Goal: Find contact information: Find contact information

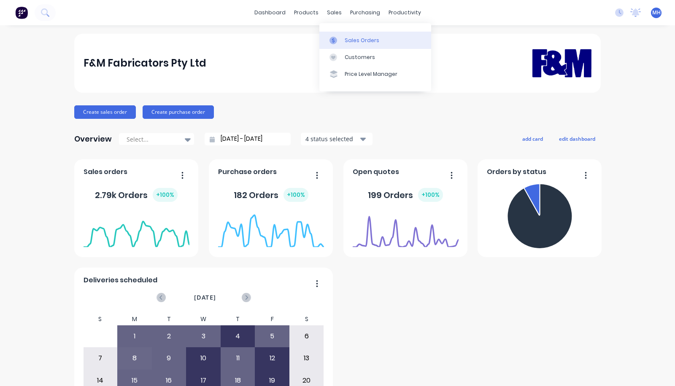
click at [346, 46] on link "Sales Orders" at bounding box center [375, 40] width 112 height 17
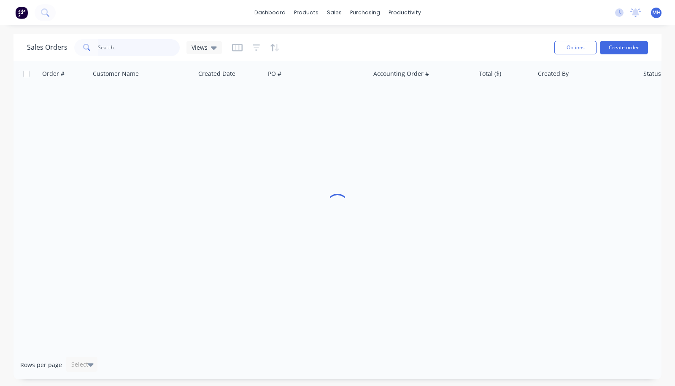
click at [111, 51] on input "text" at bounding box center [139, 47] width 82 height 17
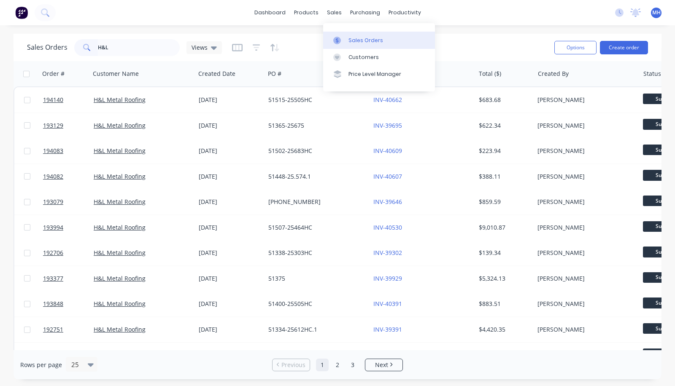
click at [352, 38] on div "Sales Orders" at bounding box center [365, 41] width 35 height 8
click at [137, 45] on input "H&L" at bounding box center [139, 47] width 82 height 17
drag, startPoint x: 137, startPoint y: 45, endPoint x: 42, endPoint y: 53, distance: 94.8
click at [42, 53] on div "Sales Orders H&L Views" at bounding box center [124, 47] width 195 height 17
type input "downs"
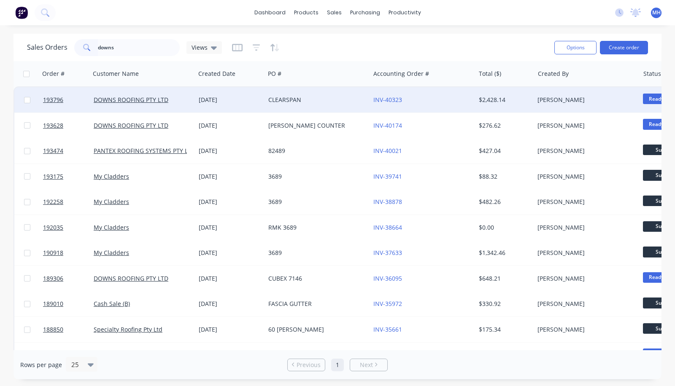
click at [255, 92] on div "[DATE]" at bounding box center [230, 99] width 70 height 25
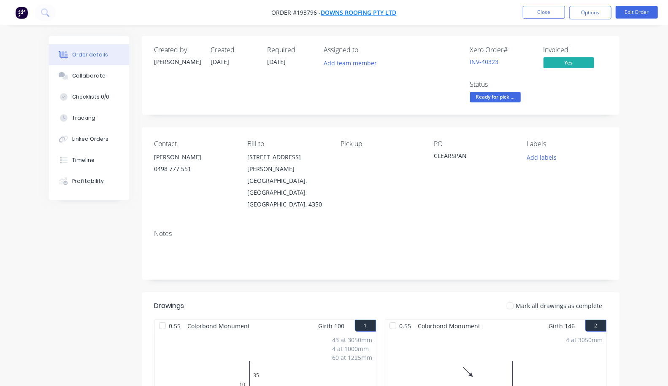
click at [356, 12] on span "DOWNS ROOFING PTY LTD" at bounding box center [359, 13] width 76 height 8
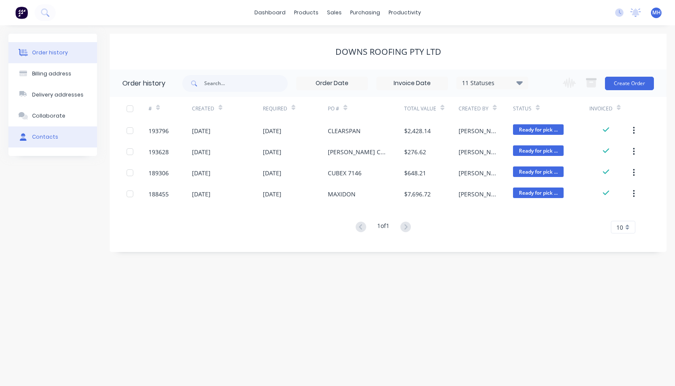
click at [43, 130] on button "Contacts" at bounding box center [52, 137] width 89 height 21
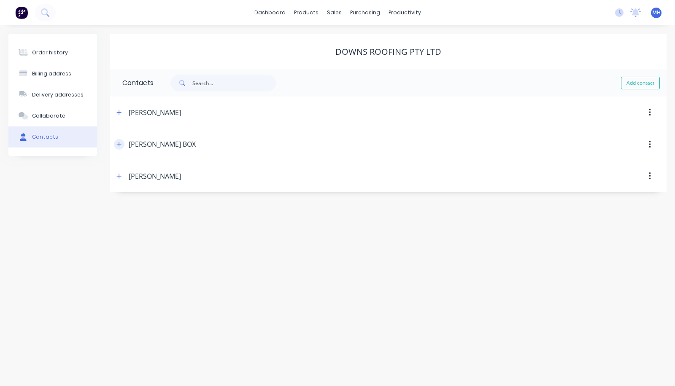
click at [118, 144] on icon "button" at bounding box center [119, 144] width 5 height 5
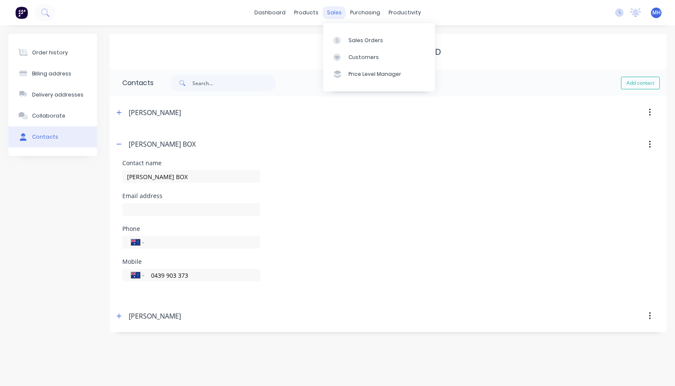
click at [334, 13] on div "sales" at bounding box center [334, 12] width 23 height 13
click at [337, 11] on div "sales" at bounding box center [334, 12] width 23 height 13
click at [232, 86] on input "text" at bounding box center [234, 83] width 84 height 17
click at [333, 12] on div "sales" at bounding box center [334, 12] width 23 height 13
